Goal: Check status: Check status

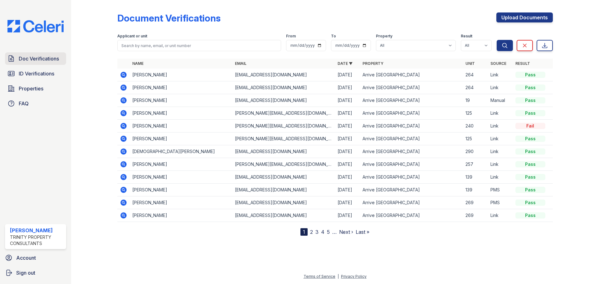
click at [49, 57] on span "Doc Verifications" at bounding box center [39, 58] width 40 height 7
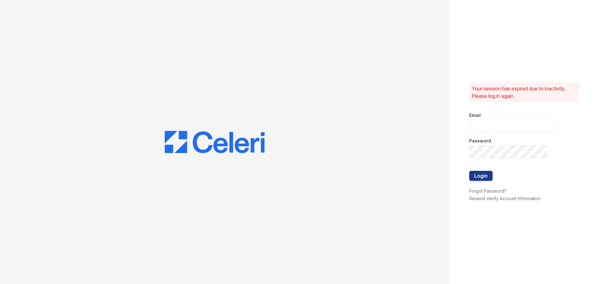
type input "tisom@trinity-pm.com"
click at [480, 175] on button "Login" at bounding box center [480, 176] width 23 height 10
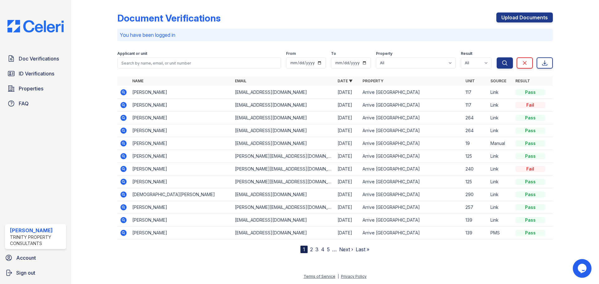
click at [122, 91] on icon at bounding box center [123, 92] width 7 height 7
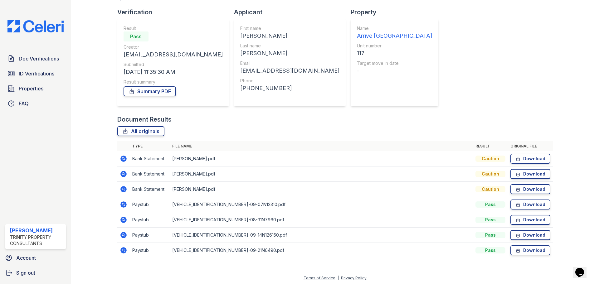
scroll to position [40, 0]
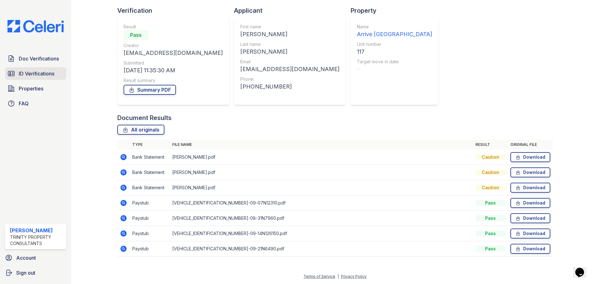
click at [37, 72] on span "ID Verifications" at bounding box center [37, 73] width 36 height 7
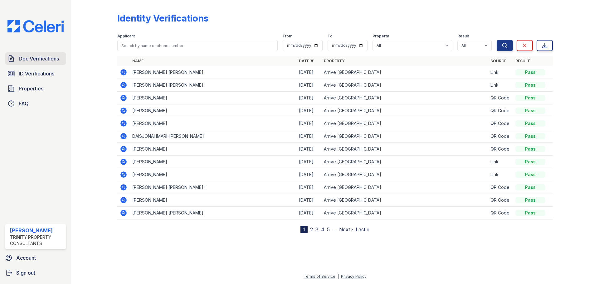
click at [22, 62] on span "Doc Verifications" at bounding box center [39, 58] width 40 height 7
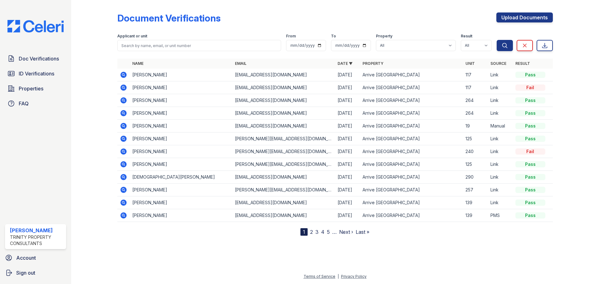
click at [123, 75] on icon at bounding box center [123, 75] width 2 height 2
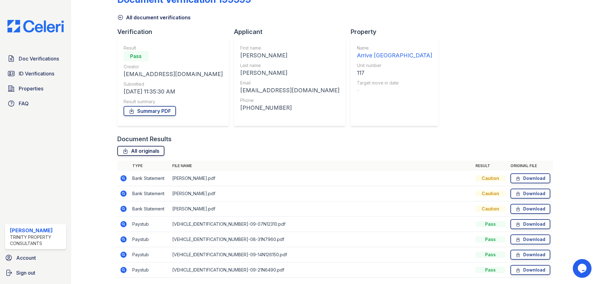
scroll to position [40, 0]
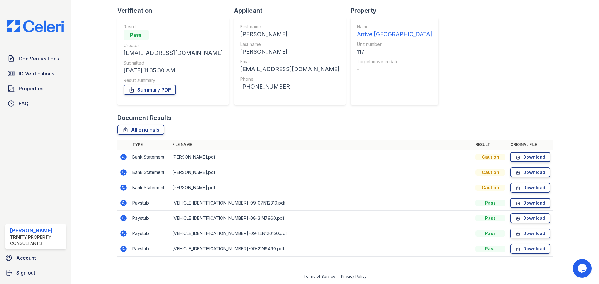
click at [122, 249] on icon at bounding box center [123, 249] width 6 height 6
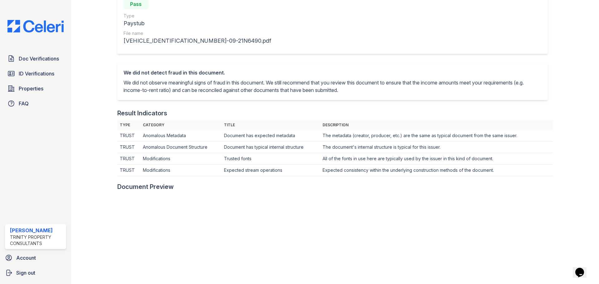
scroll to position [156, 0]
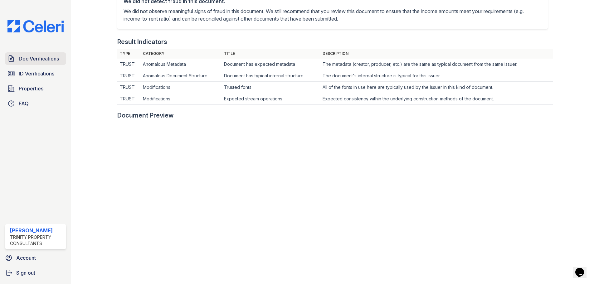
click at [34, 62] on span "Doc Verifications" at bounding box center [39, 58] width 40 height 7
